Goal: Task Accomplishment & Management: Complete application form

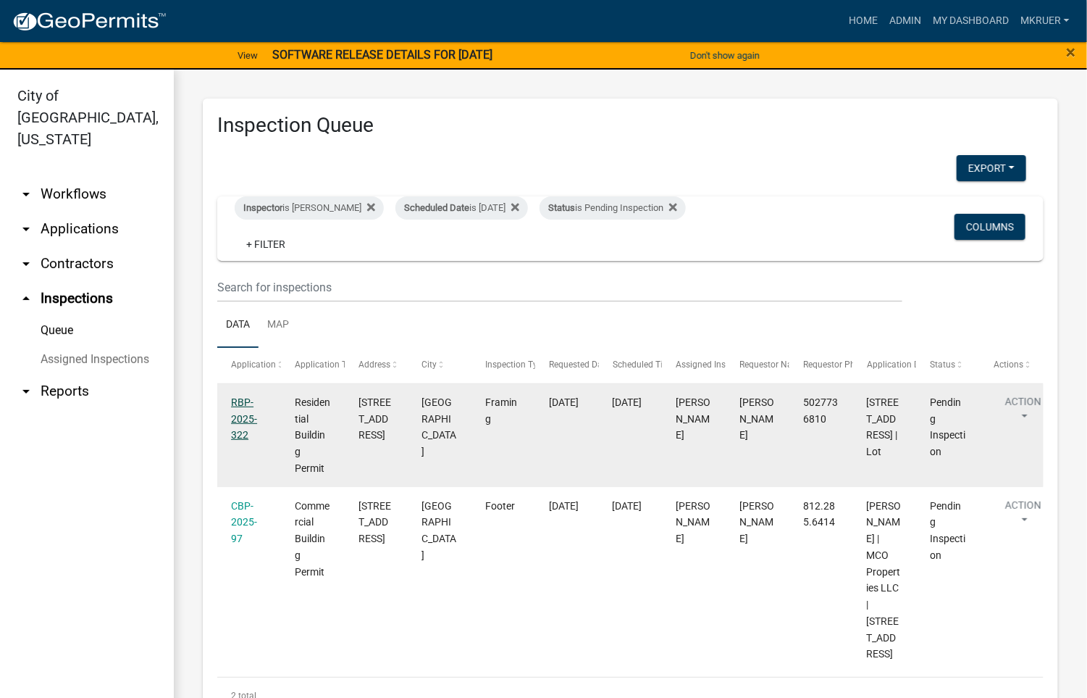
click at [239, 405] on link "RBP-2025-322" at bounding box center [244, 418] width 26 height 45
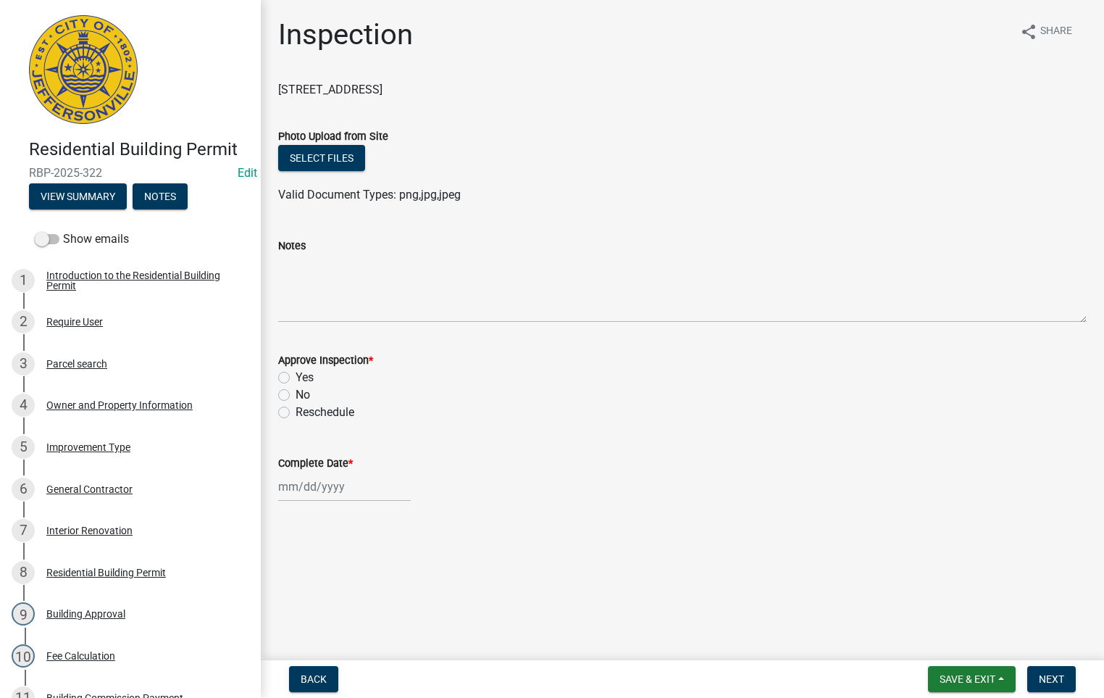
click at [296, 376] on label "Yes" at bounding box center [305, 377] width 18 height 17
click at [296, 376] on input "Yes" at bounding box center [300, 373] width 9 height 9
radio input "true"
click at [311, 489] on input "Complete Date *" at bounding box center [344, 487] width 133 height 30
select select "9"
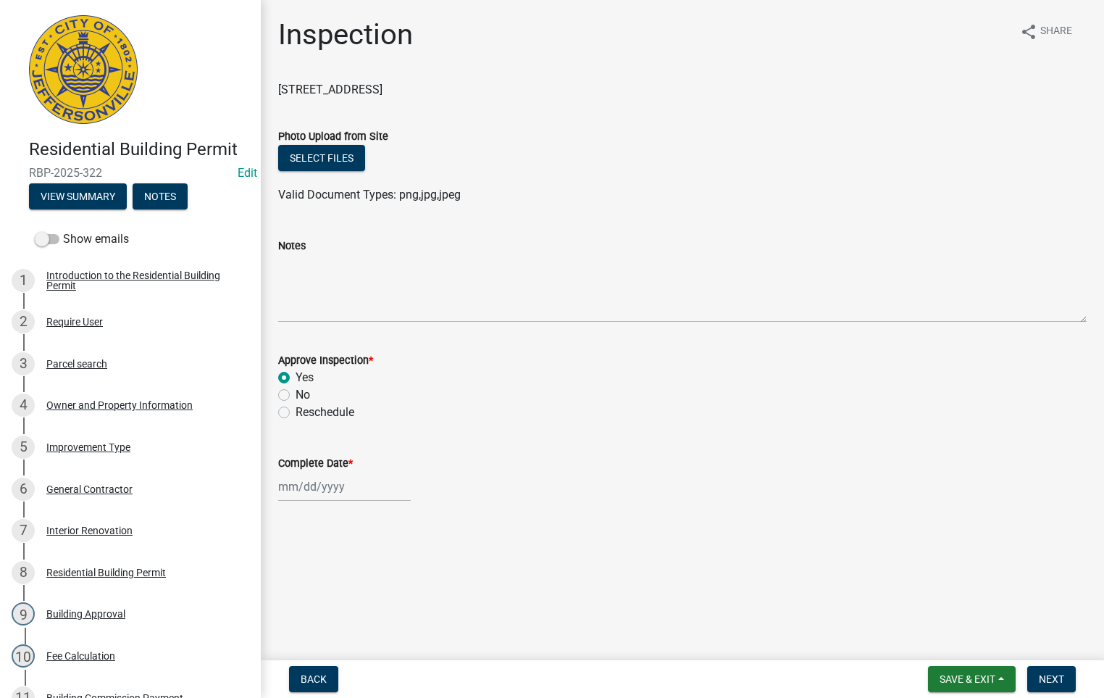
select select "2025"
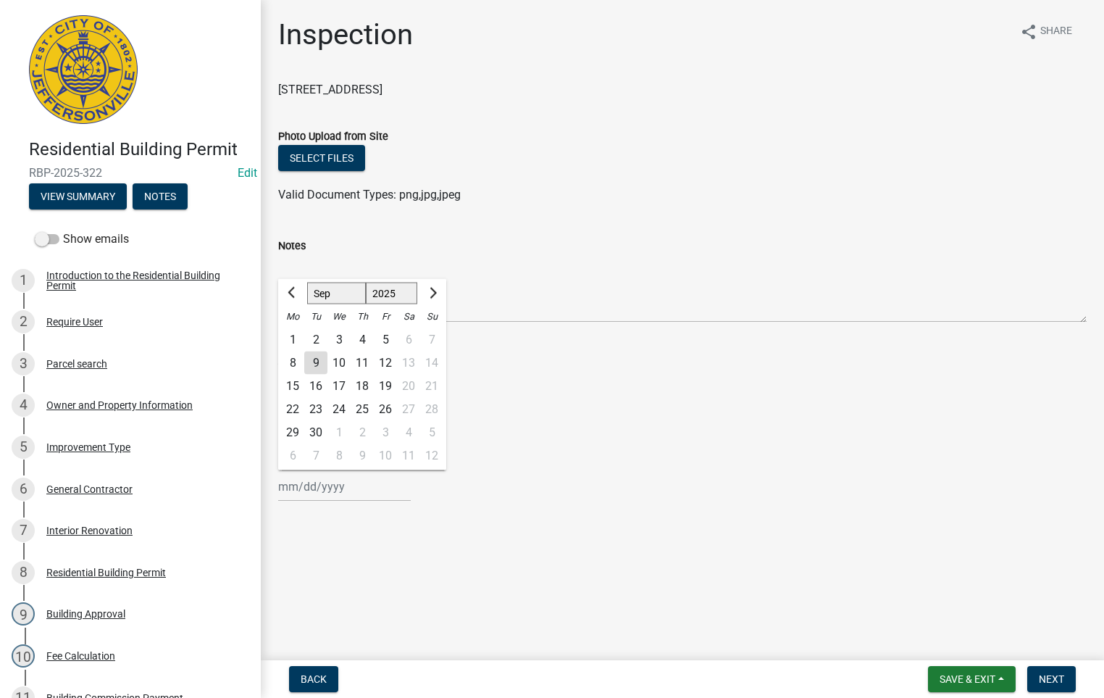
click at [313, 361] on div "9" at bounding box center [315, 362] width 23 height 23
type input "[DATE]"
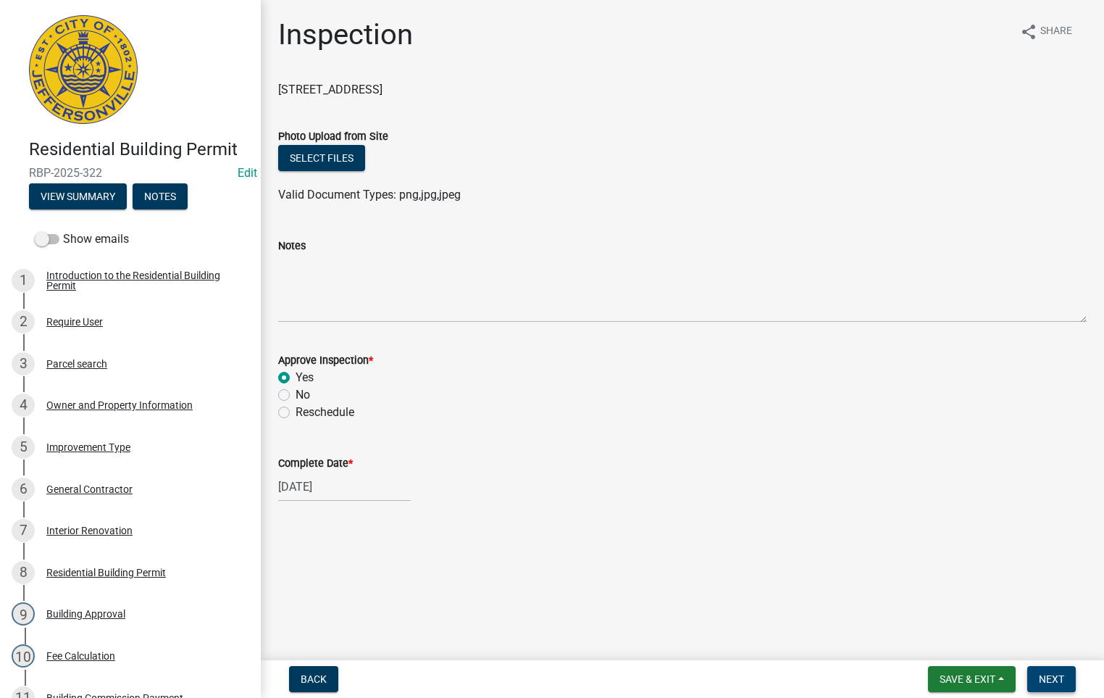
click at [1052, 674] on span "Next" at bounding box center [1051, 679] width 25 height 12
